Goal: Information Seeking & Learning: Learn about a topic

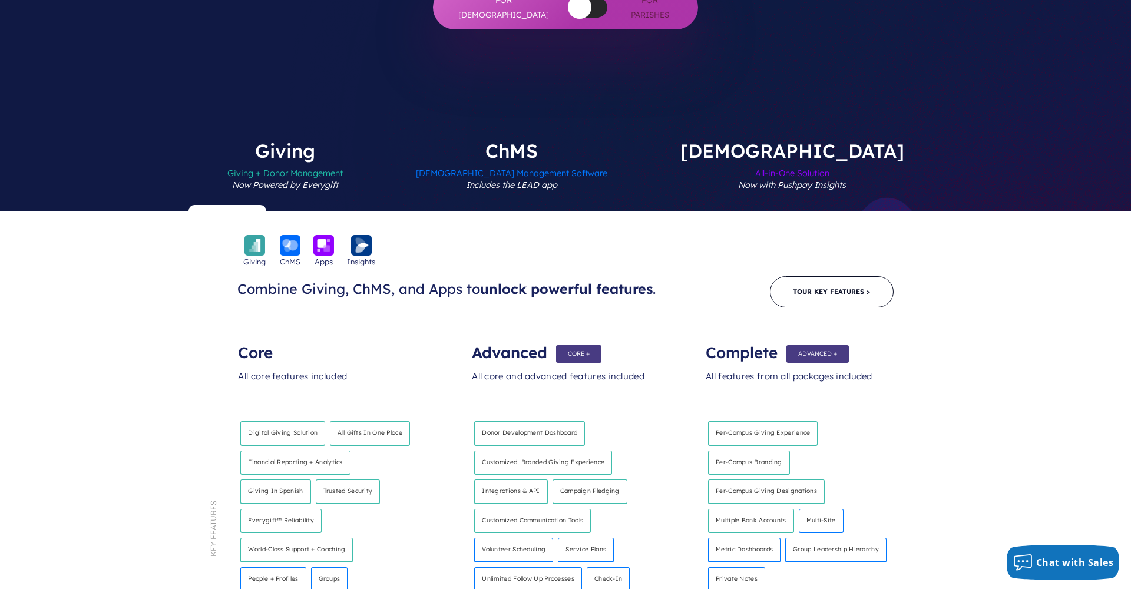
scroll to position [422, 0]
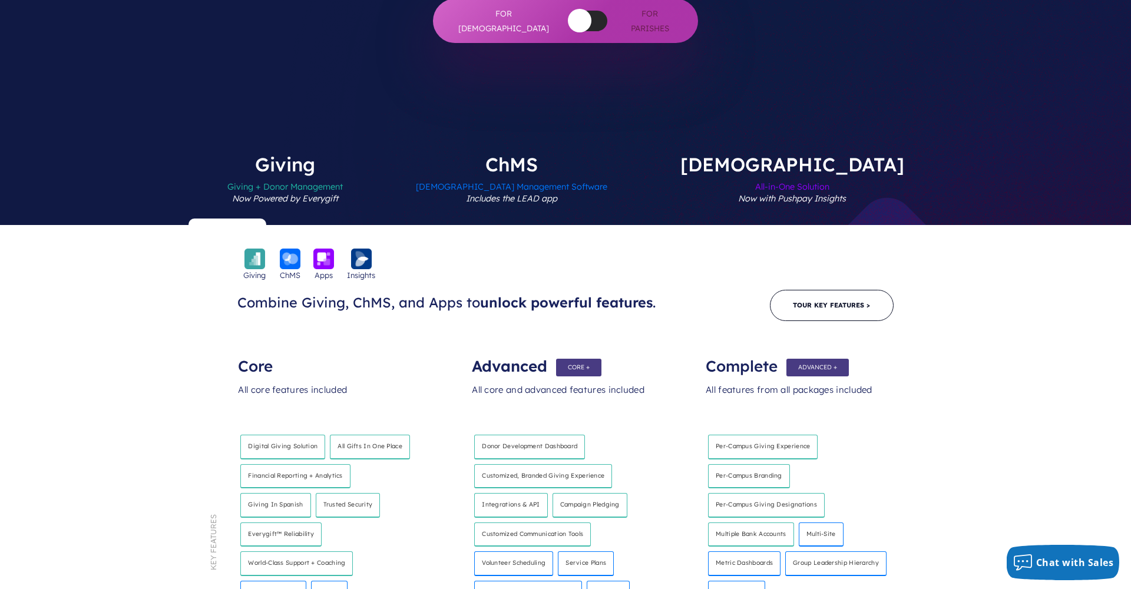
click at [378, 155] on label "Giving Giving + Donor Management Now Powered by Everygift" at bounding box center [285, 190] width 186 height 70
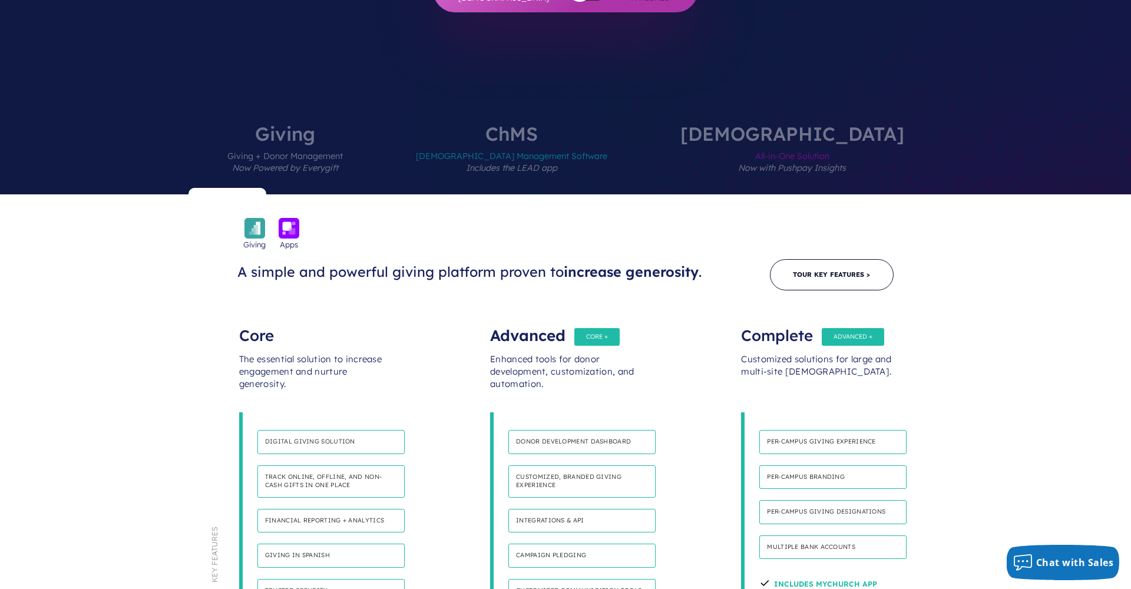
scroll to position [452, 0]
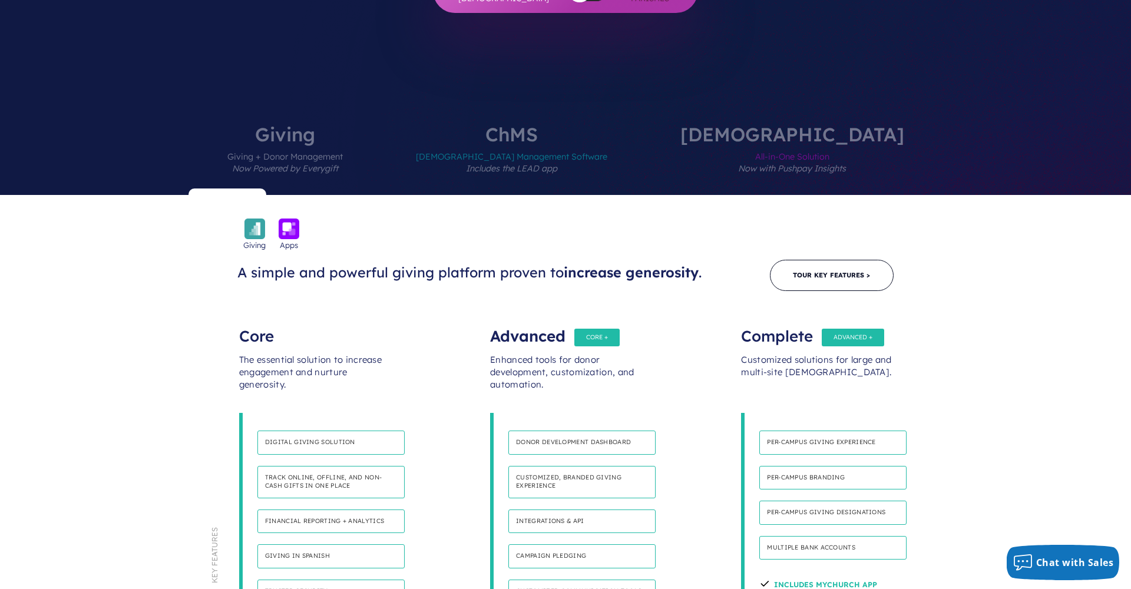
click at [760, 125] on label "[DEMOGRAPHIC_DATA] All-in-One Solution Now with Pushpay Insights" at bounding box center [792, 160] width 294 height 70
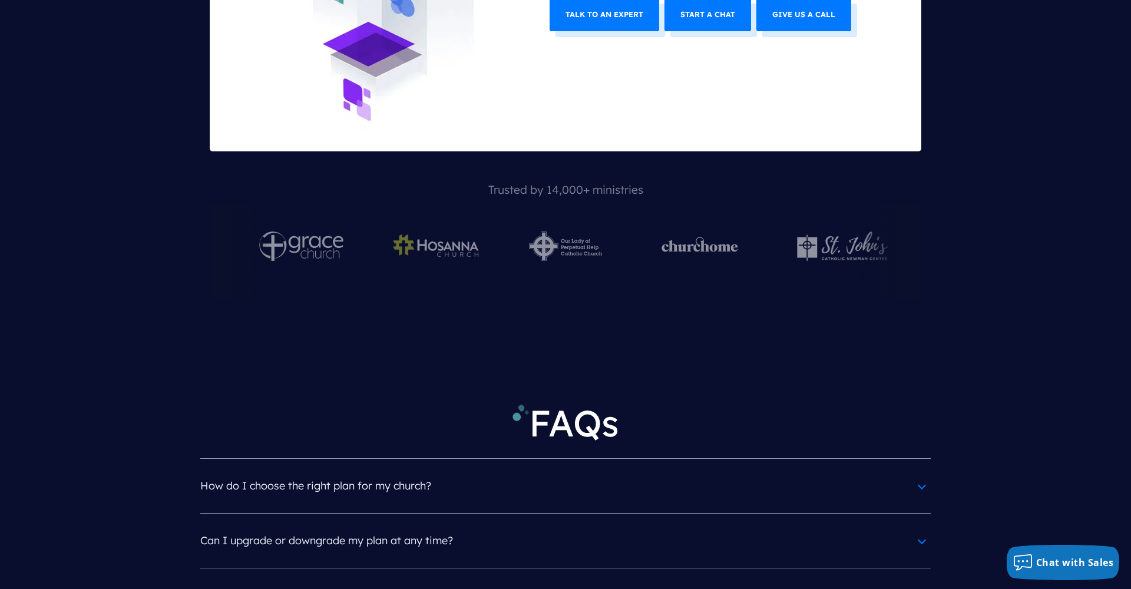
scroll to position [5144, 0]
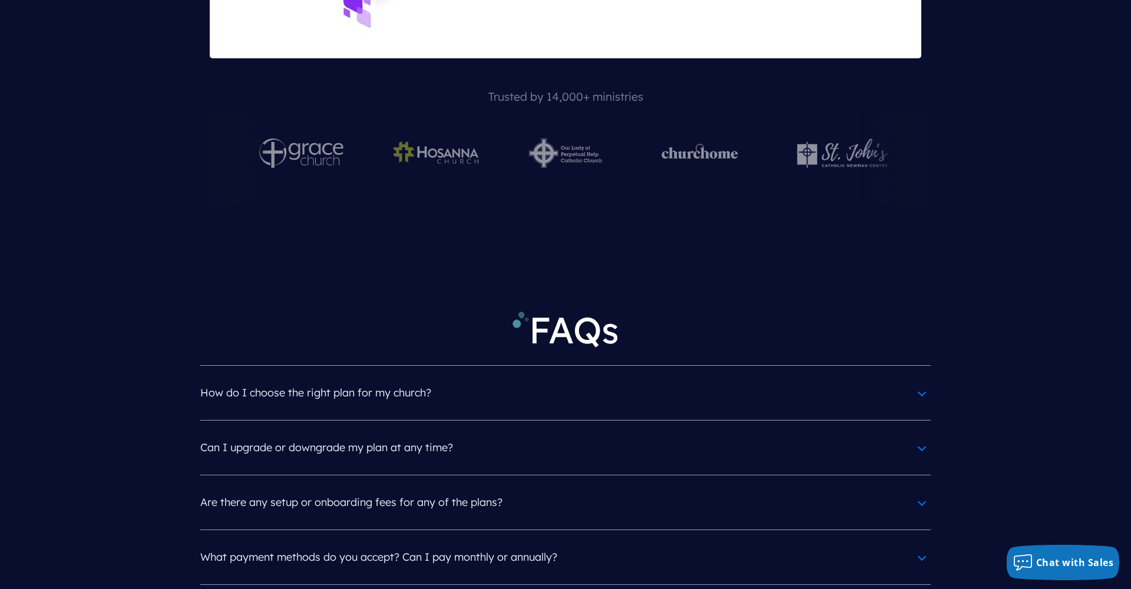
click at [872, 475] on article "Are there any setup or onboarding fees for any of the plans? There are no setup…" at bounding box center [565, 502] width 730 height 55
click at [869, 487] on h4 "Are there any setup or onboarding fees for any of the plans?" at bounding box center [565, 502] width 730 height 31
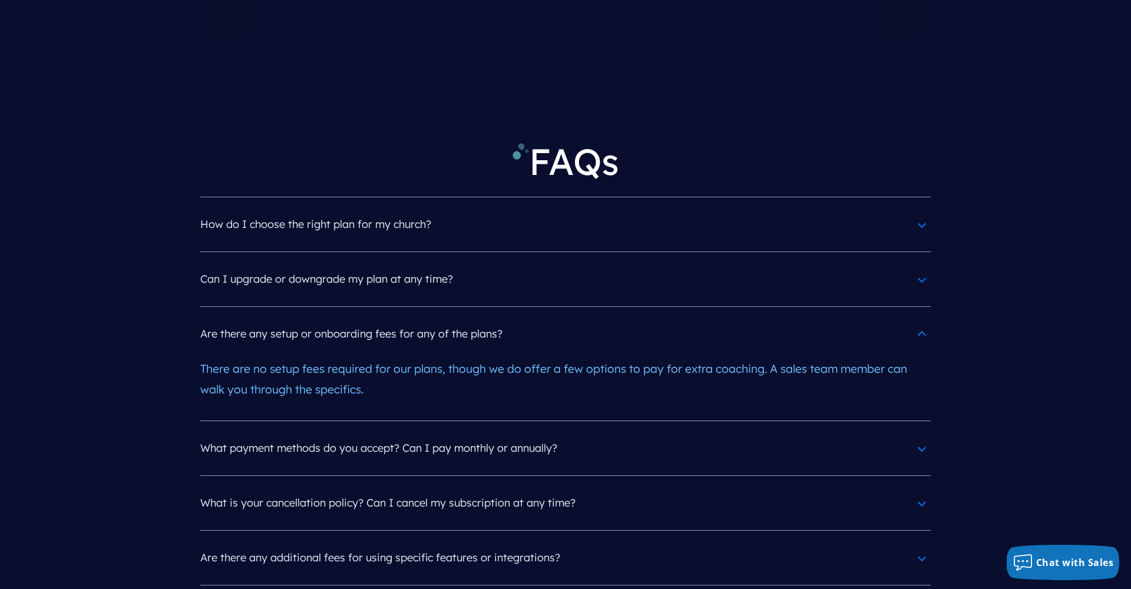
scroll to position [5318, 0]
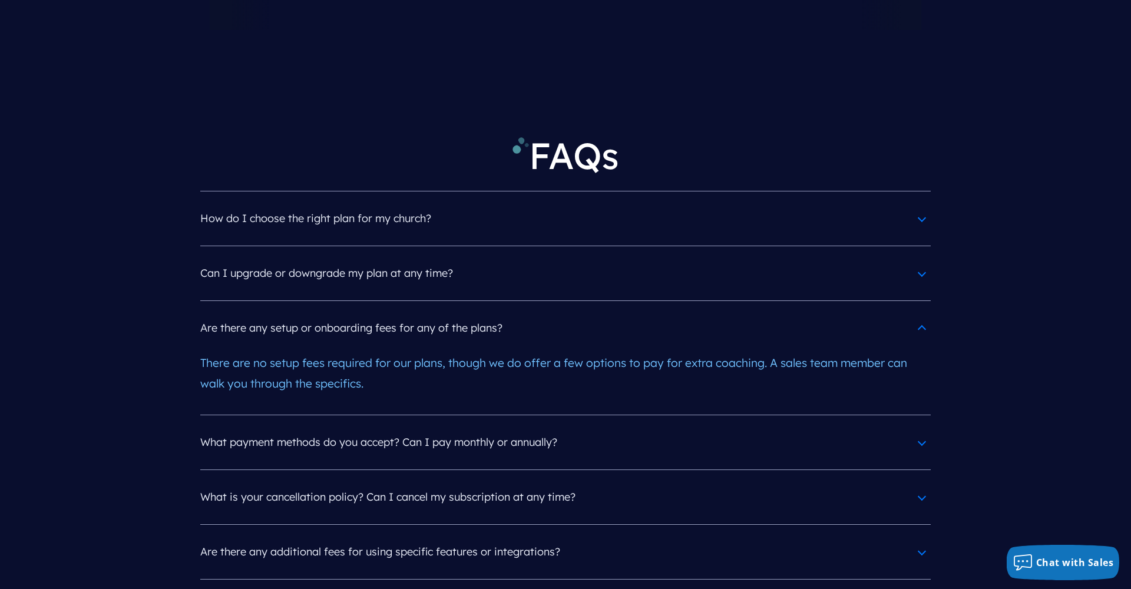
click at [925, 482] on h4 "What is your cancellation policy? Can I cancel my subscription at any time?" at bounding box center [565, 497] width 730 height 31
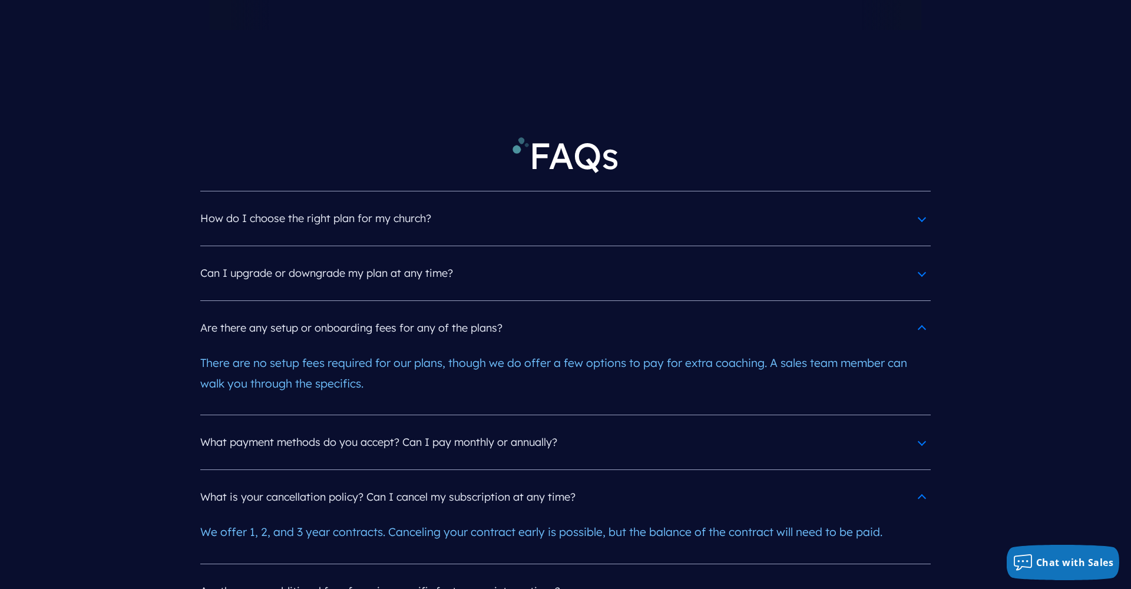
click at [924, 482] on h4 "What is your cancellation policy? Can I cancel my subscription at any time?" at bounding box center [565, 497] width 730 height 31
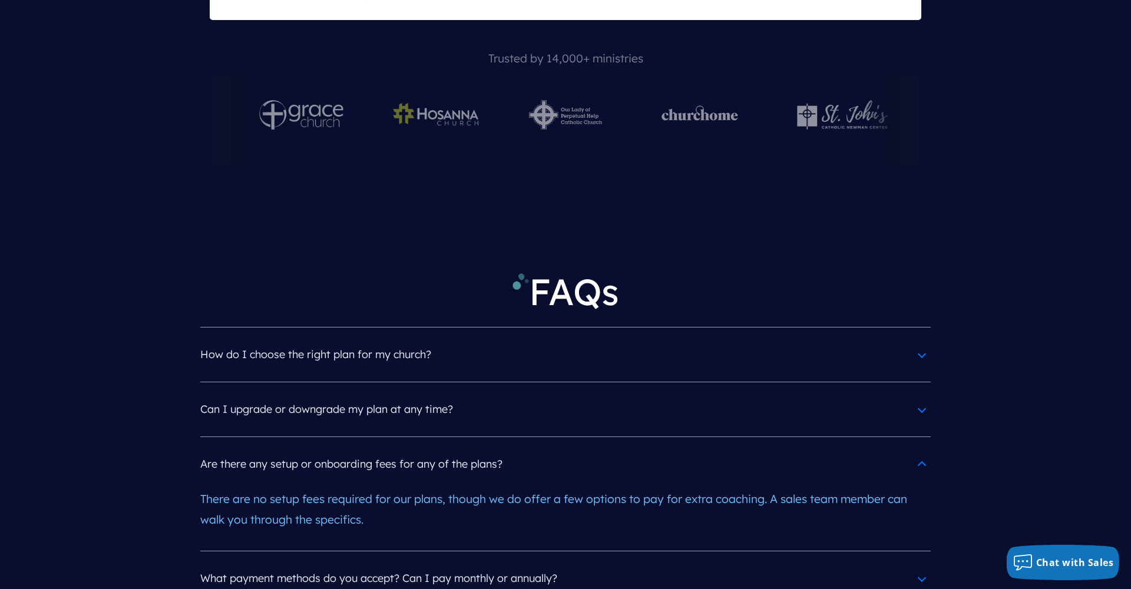
scroll to position [5175, 0]
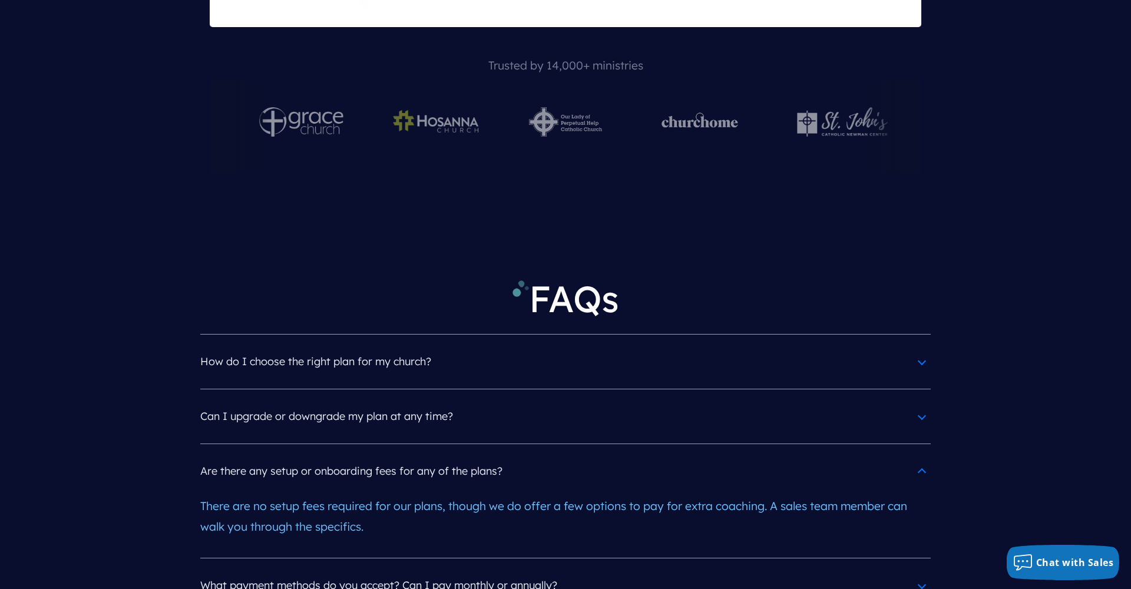
click at [927, 456] on h4 "Are there any setup or onboarding fees for any of the plans?" at bounding box center [565, 471] width 730 height 31
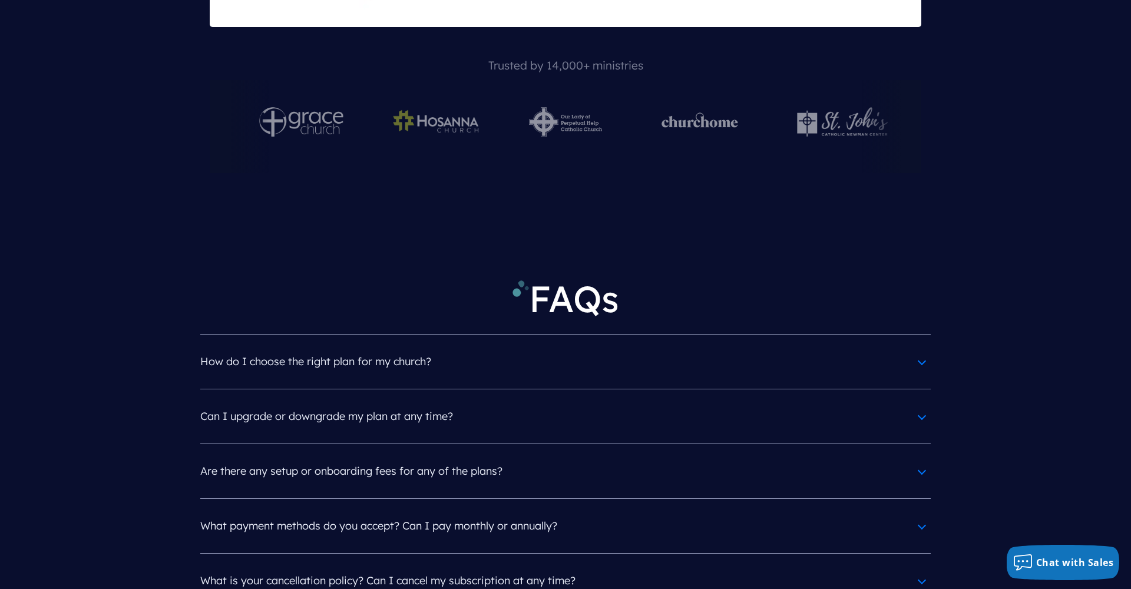
click at [916, 401] on h4 "Can I upgrade or downgrade my plan at any time?" at bounding box center [565, 416] width 730 height 31
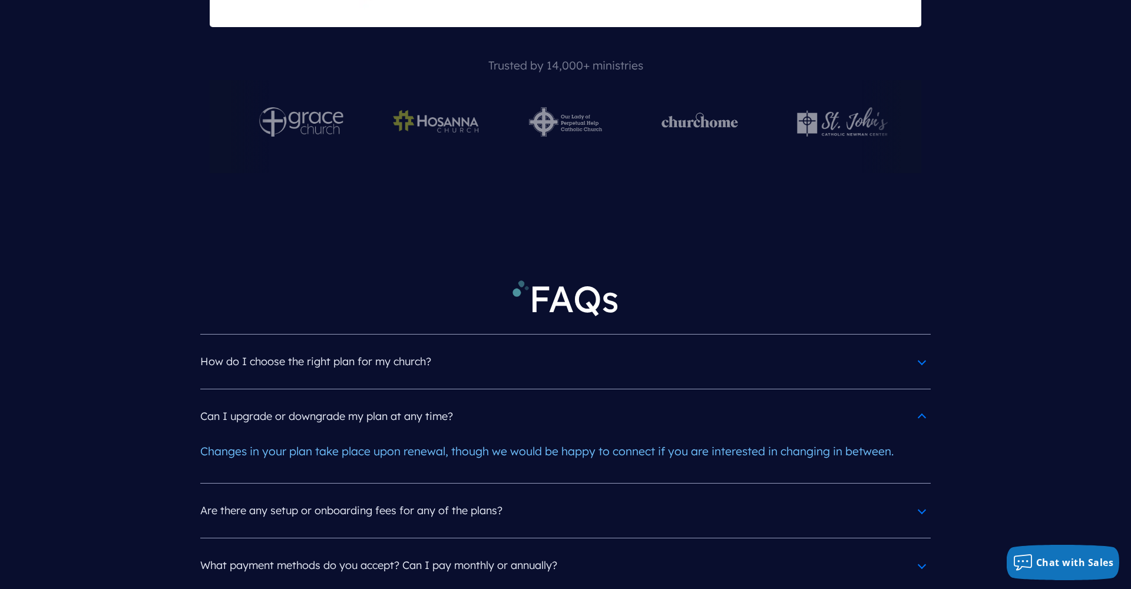
click at [916, 401] on h4 "Can I upgrade or downgrade my plan at any time?" at bounding box center [565, 416] width 730 height 31
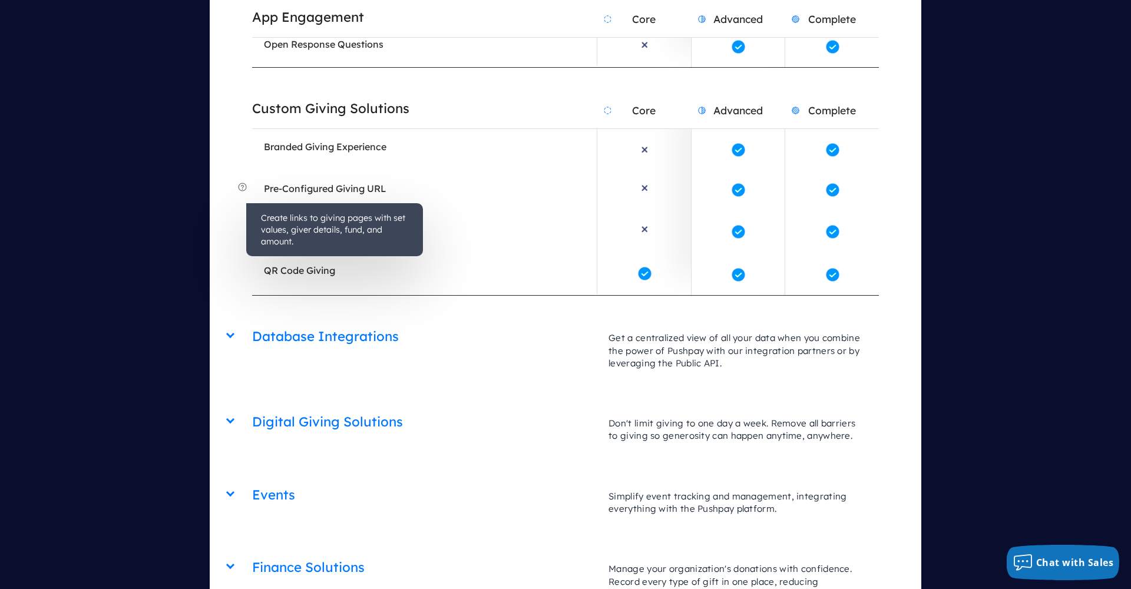
scroll to position [2712, 0]
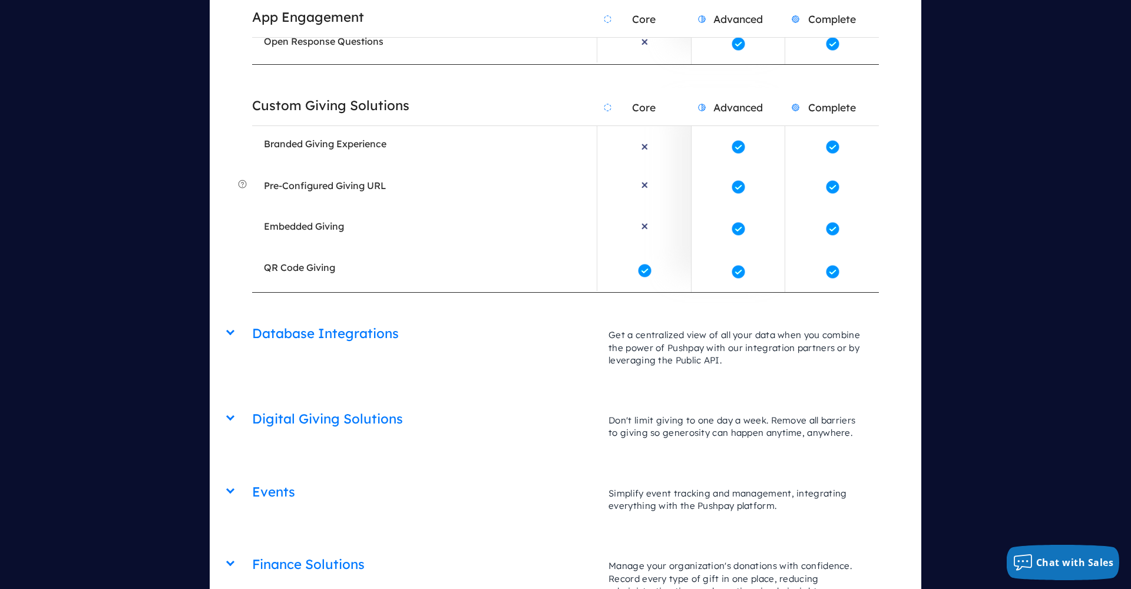
click at [252, 475] on div "Events Core Advanced Complete Simplify event tracking and management, integrati…" at bounding box center [565, 475] width 626 height 0
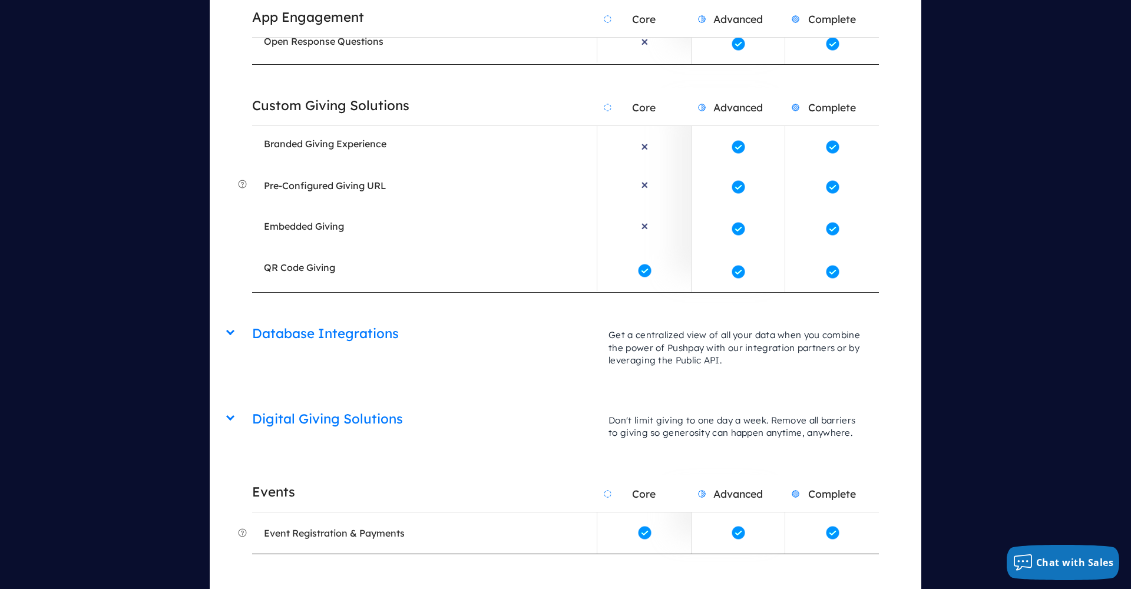
click at [258, 477] on h2 "Events" at bounding box center [424, 492] width 345 height 30
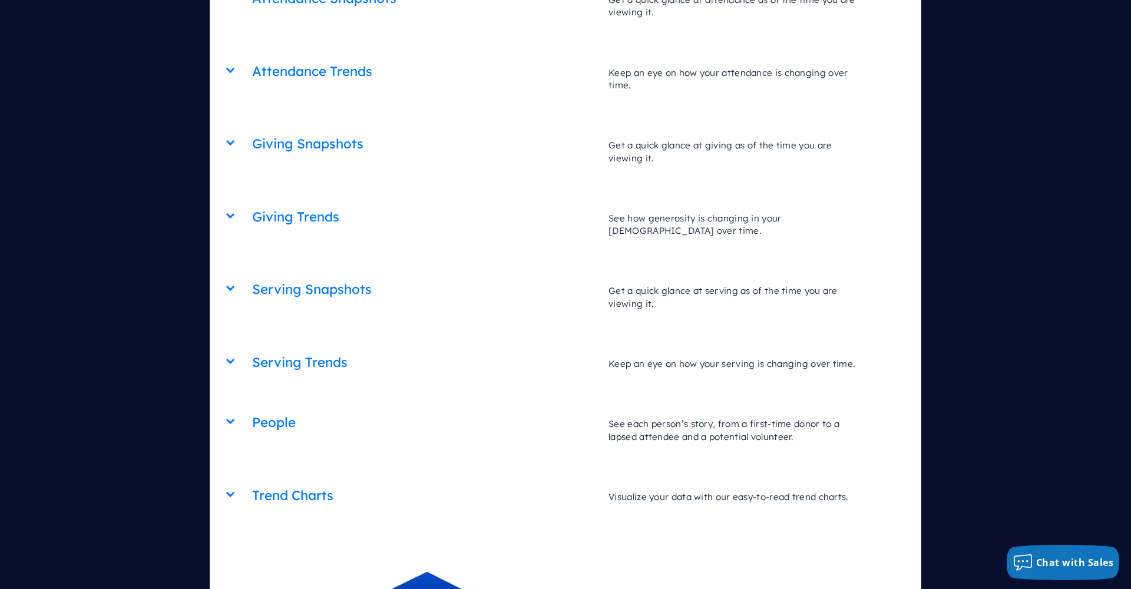
scroll to position [4271, 0]
click at [270, 406] on h2 "People" at bounding box center [424, 421] width 345 height 30
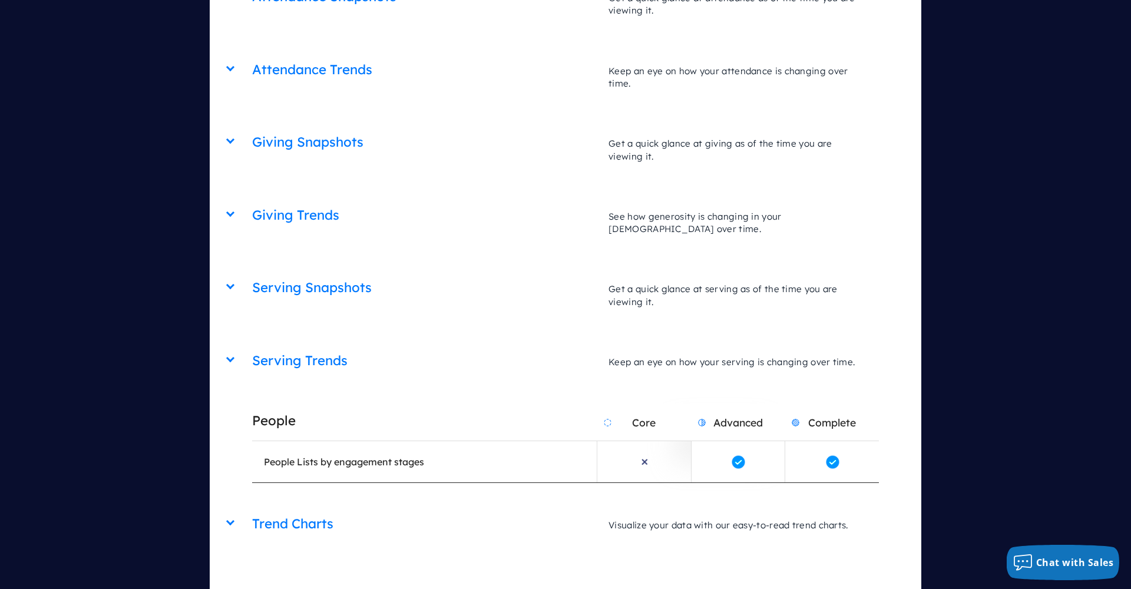
click at [270, 406] on h2 "People" at bounding box center [424, 421] width 345 height 30
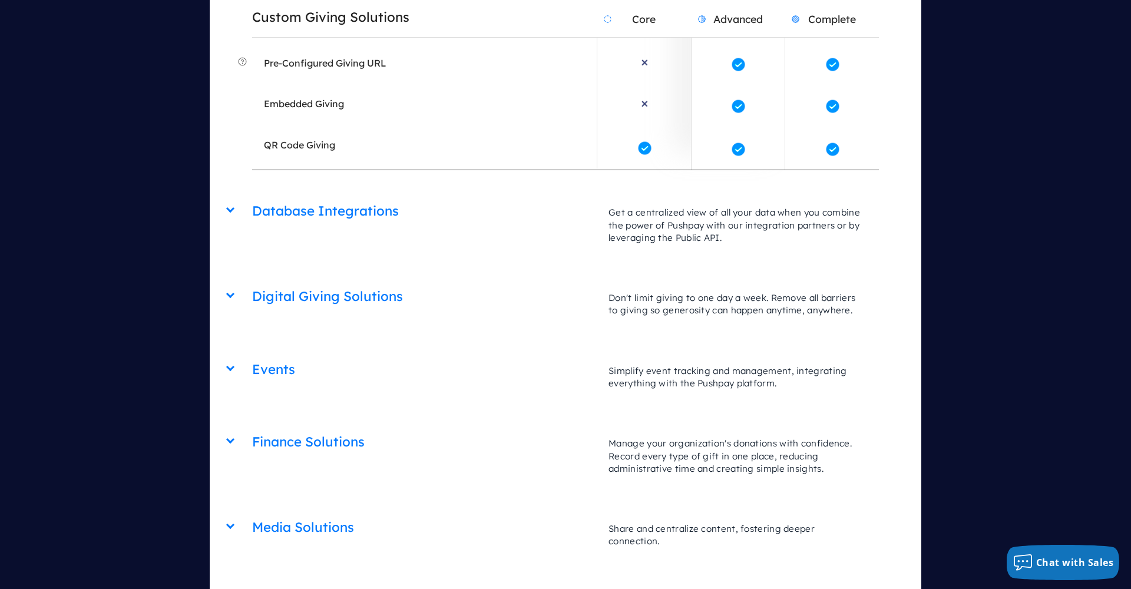
scroll to position [2833, 0]
click at [270, 354] on div "Events Core Advanced Complete Simplify event tracking and management, integrati…" at bounding box center [565, 378] width 626 height 49
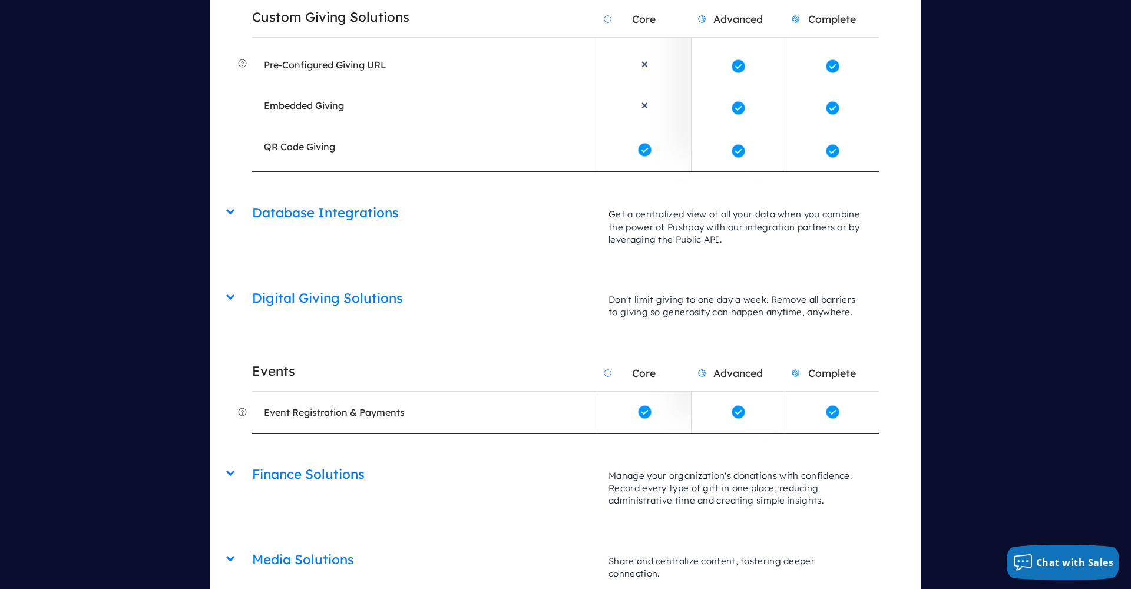
click at [270, 354] on div "Events Core Advanced Complete Simplify event tracking and management, integrati…" at bounding box center [565, 373] width 626 height 38
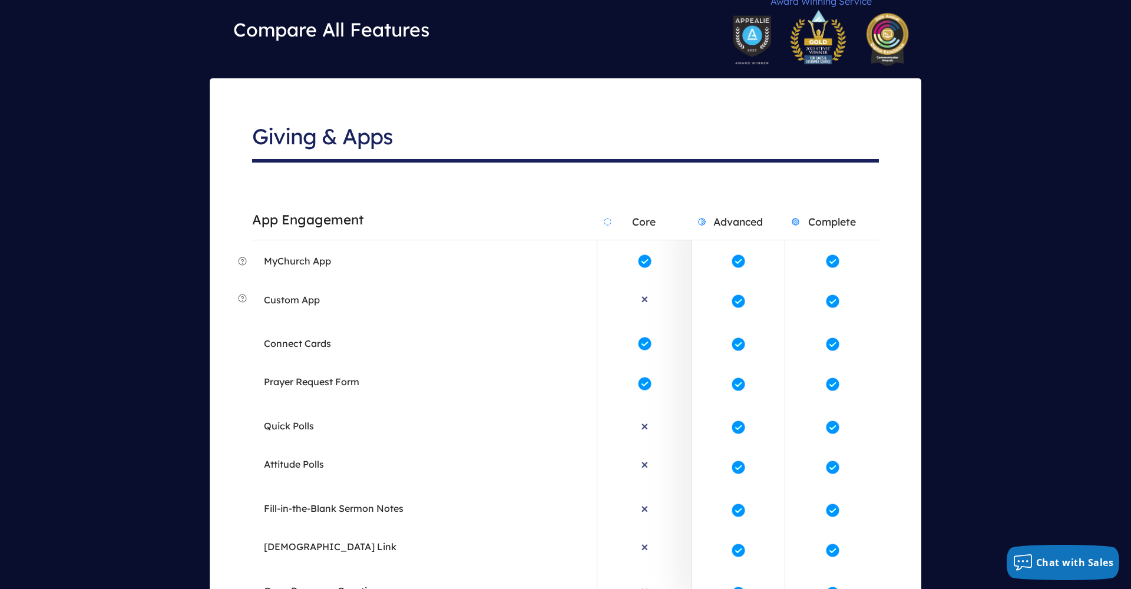
scroll to position [2159, 0]
